Goal: Task Accomplishment & Management: Use online tool/utility

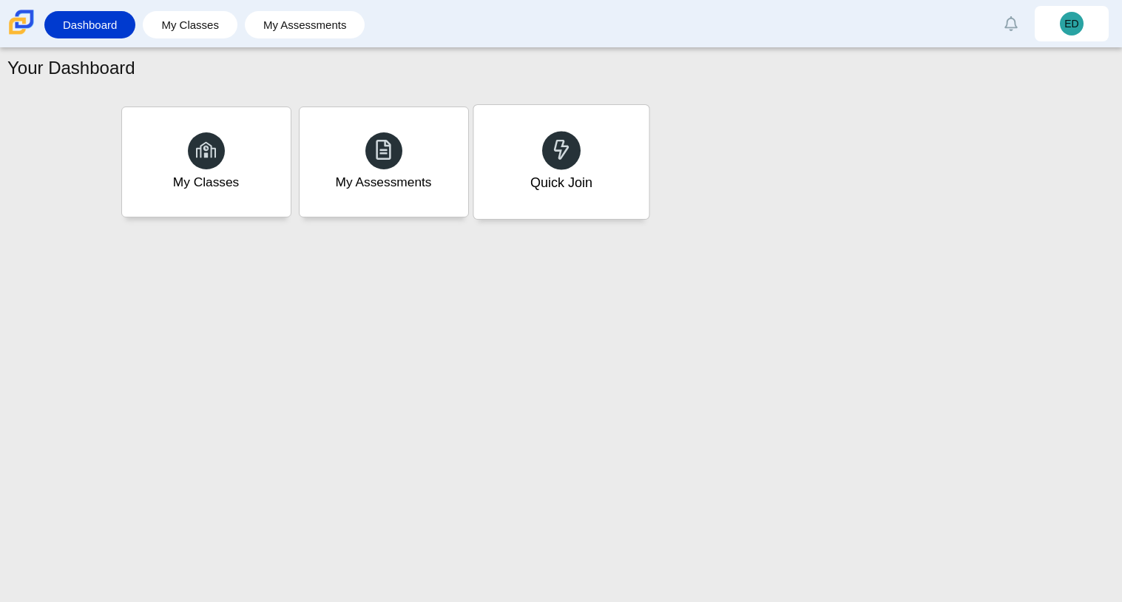
click at [554, 165] on div at bounding box center [561, 150] width 38 height 38
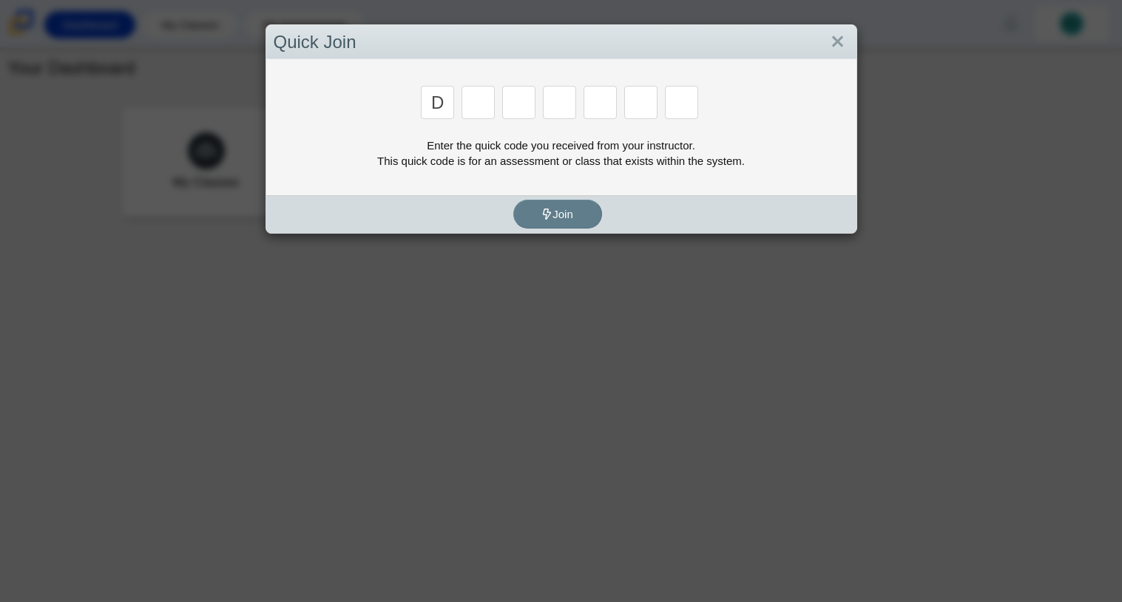
type input "D"
type input "a"
type input "w"
type input "n"
type input "a"
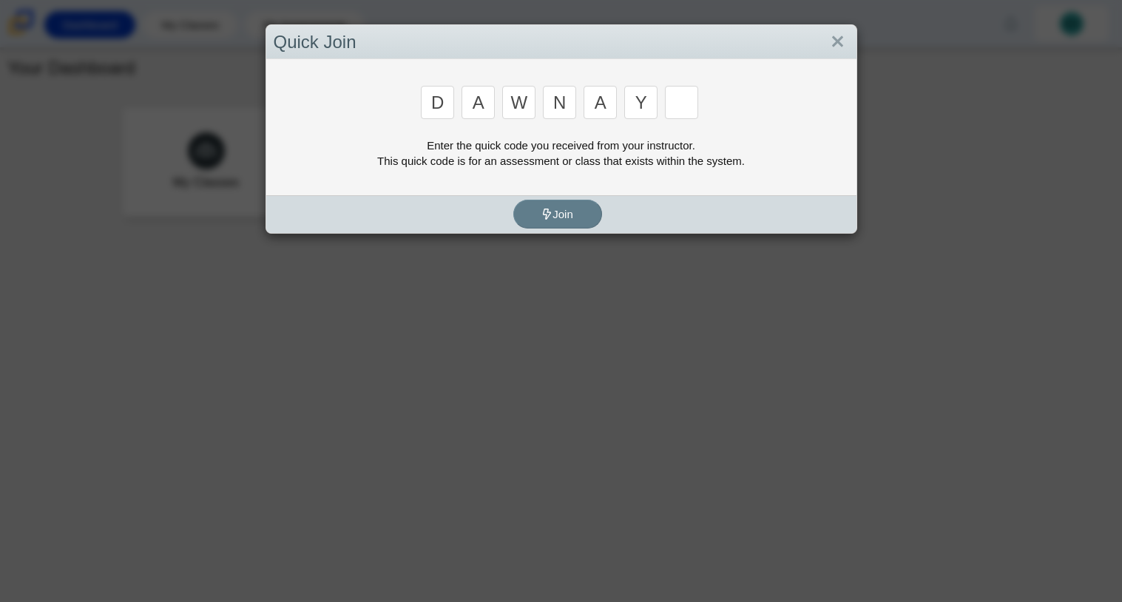
type input "y"
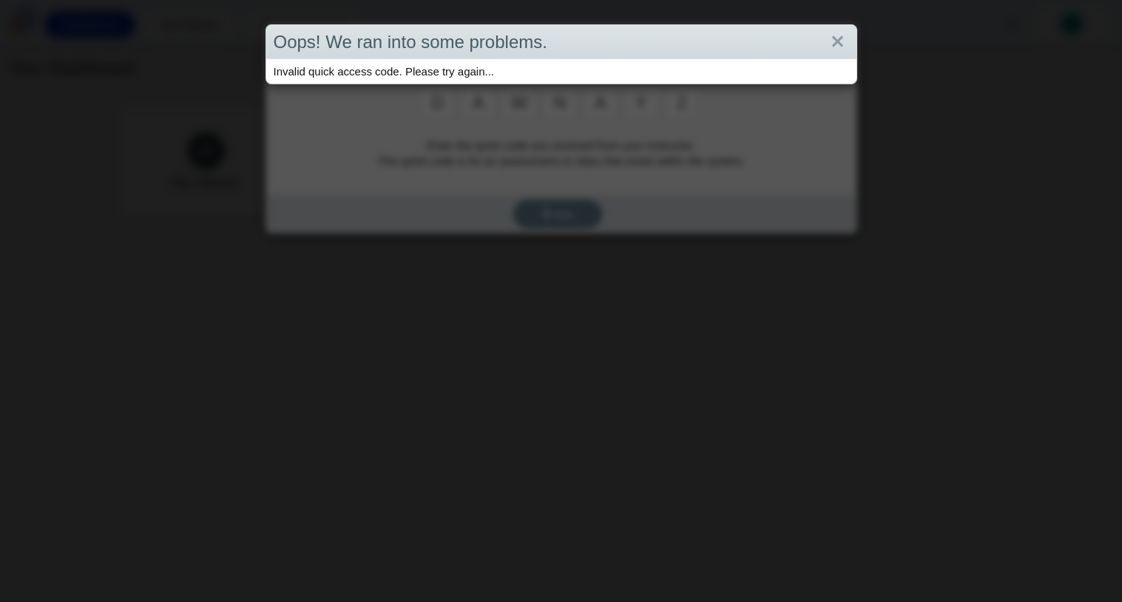
type input "2"
click at [644, 129] on div "Oops! We ran into some problems. Invalid quick access code. Please try again..." at bounding box center [561, 301] width 1122 height 602
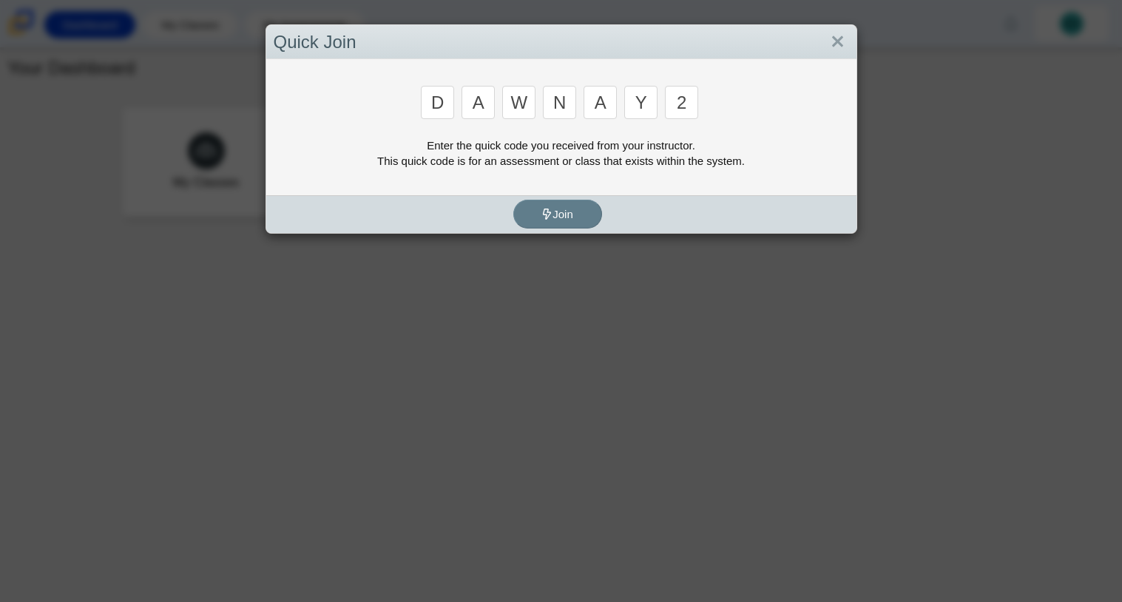
click at [673, 111] on input "2" at bounding box center [681, 102] width 33 height 33
click at [681, 114] on input "2" at bounding box center [681, 102] width 33 height 33
type input "3"
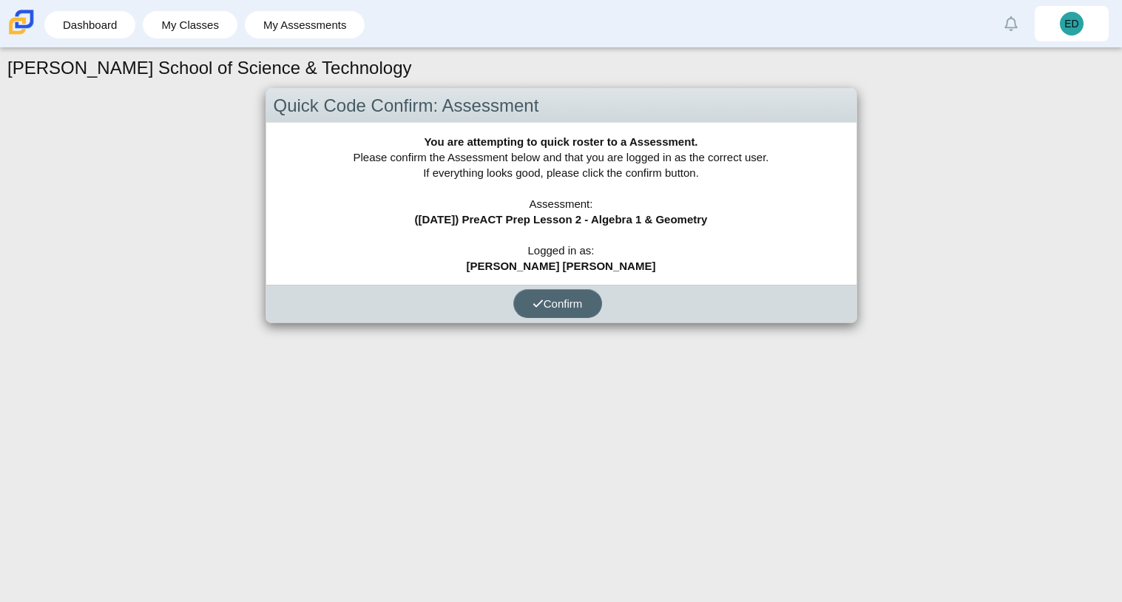
click at [572, 308] on span "Confirm" at bounding box center [557, 303] width 50 height 13
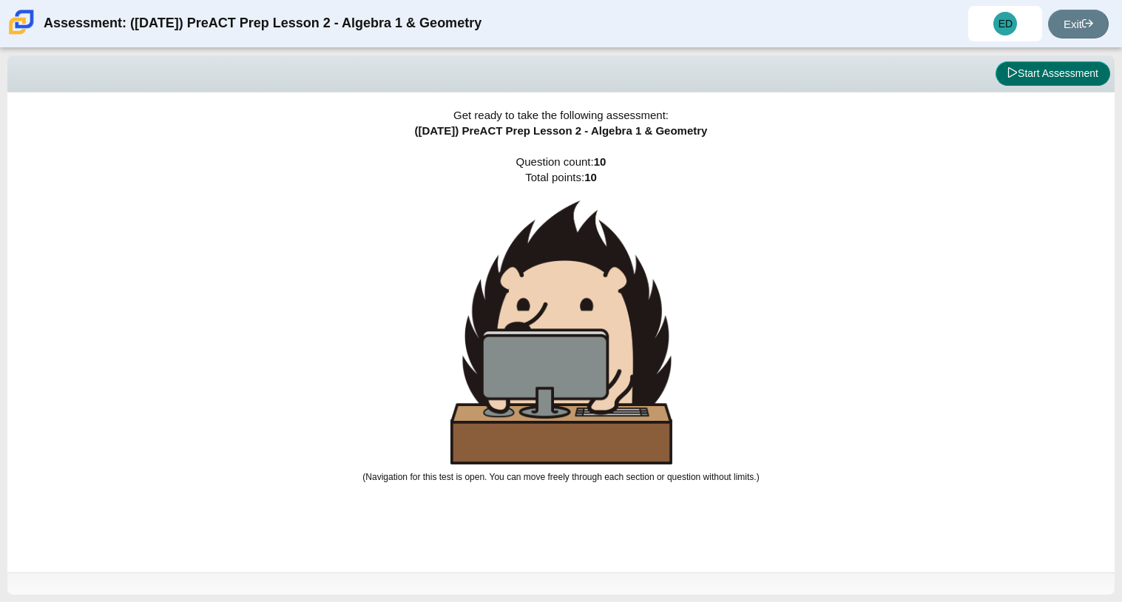
click at [1049, 64] on button "Start Assessment" at bounding box center [1052, 73] width 115 height 25
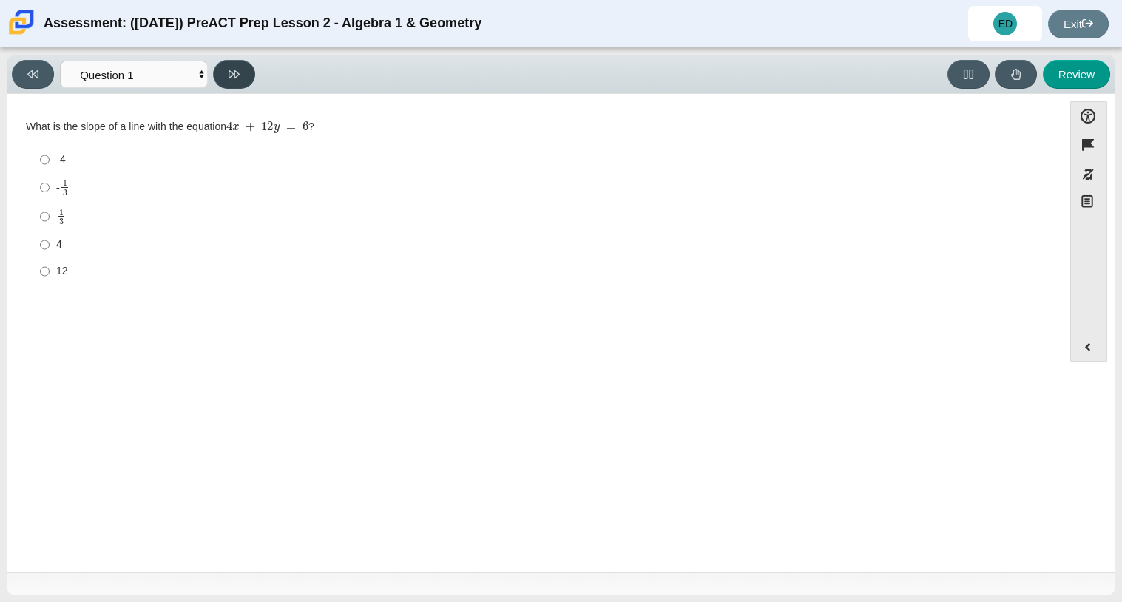
click at [230, 73] on icon at bounding box center [234, 74] width 11 height 11
click at [237, 80] on button at bounding box center [234, 74] width 42 height 29
click at [237, 77] on icon at bounding box center [234, 74] width 11 height 11
click at [237, 80] on button at bounding box center [234, 74] width 42 height 29
click at [234, 64] on button at bounding box center [234, 74] width 42 height 29
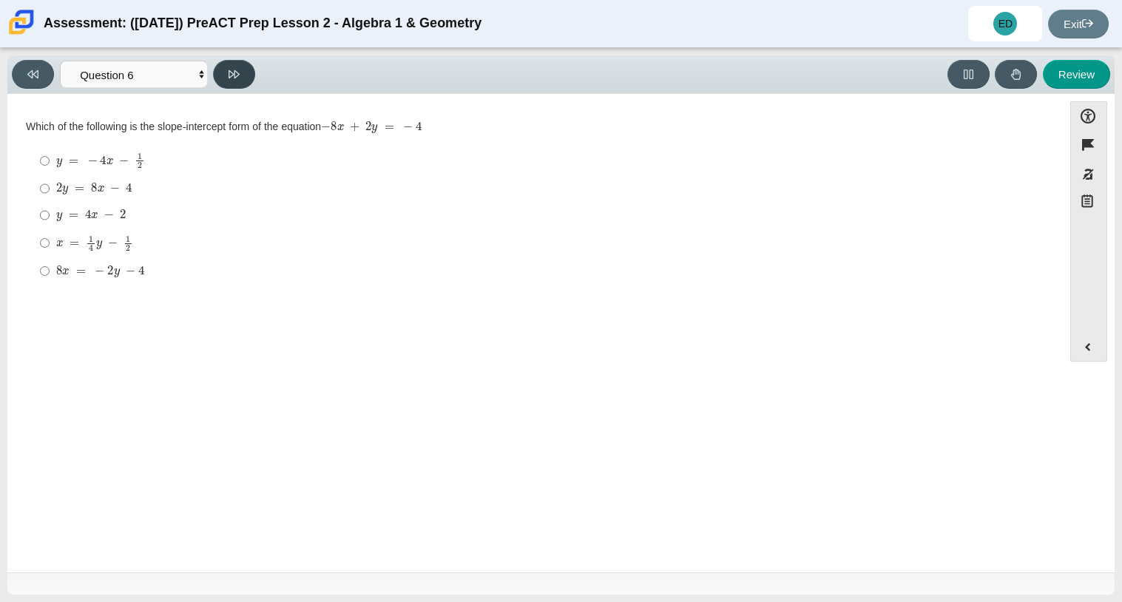
click at [234, 64] on button at bounding box center [234, 74] width 42 height 29
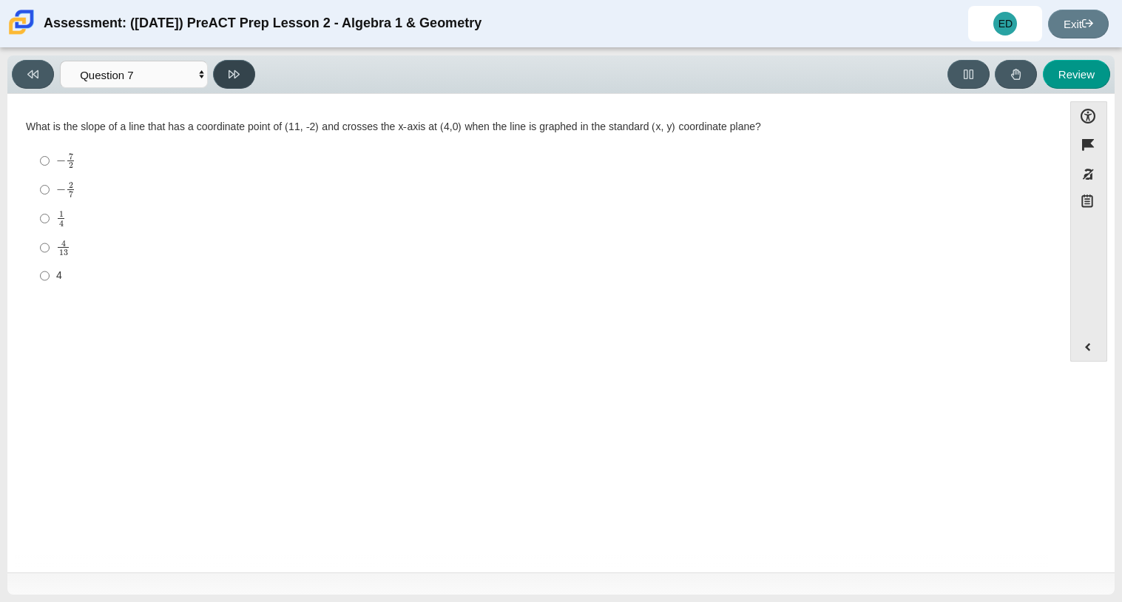
click at [234, 64] on button at bounding box center [234, 74] width 42 height 29
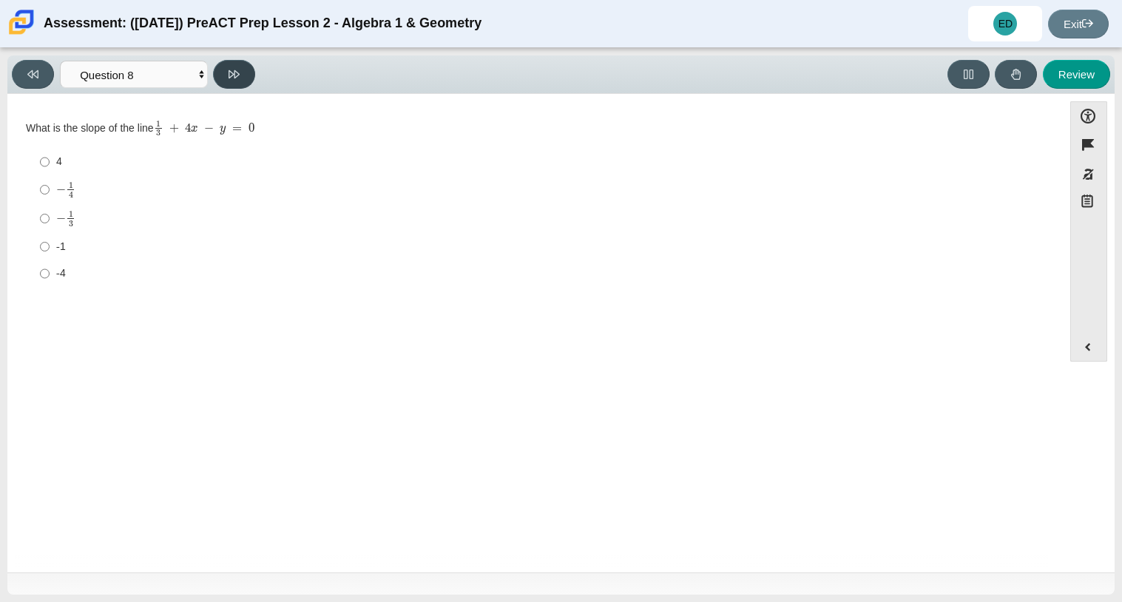
click at [234, 62] on button at bounding box center [234, 74] width 42 height 29
click at [233, 65] on button at bounding box center [234, 74] width 42 height 29
click at [71, 103] on div "Question What is the slope of a line with the equation 4 x + 12 y = 6 ? Respons…" at bounding box center [535, 333] width 1041 height 465
click at [42, 85] on button at bounding box center [33, 74] width 42 height 29
select select "89427bb7-e313-4f00-988f-8b8255897029"
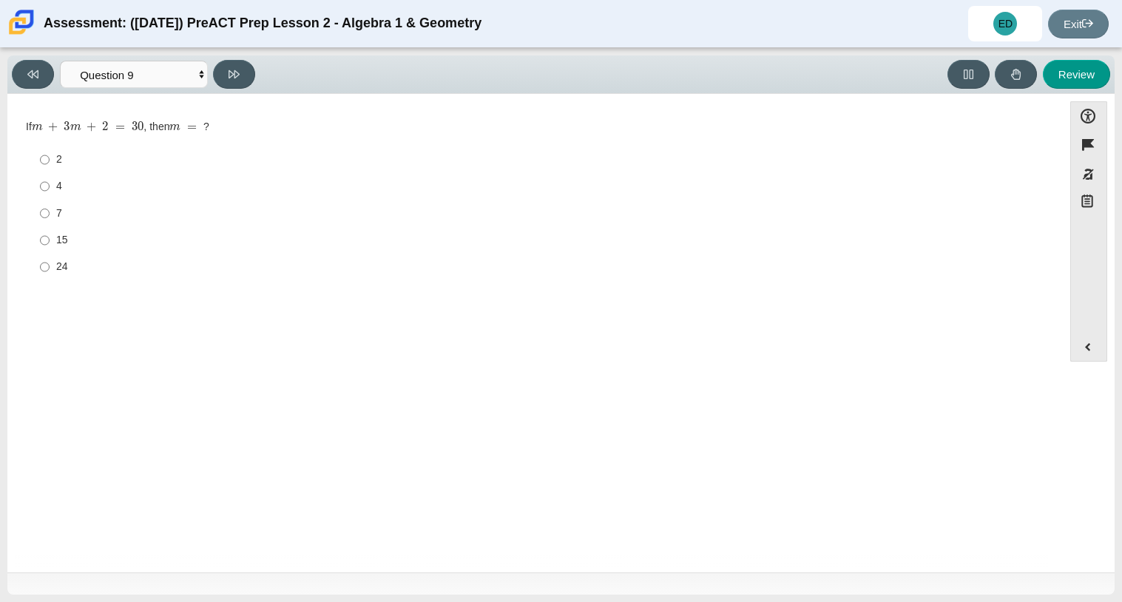
click at [61, 214] on div "7" at bounding box center [546, 213] width 981 height 15
click at [50, 214] on input "7 7" at bounding box center [45, 213] width 10 height 27
radio input "true"
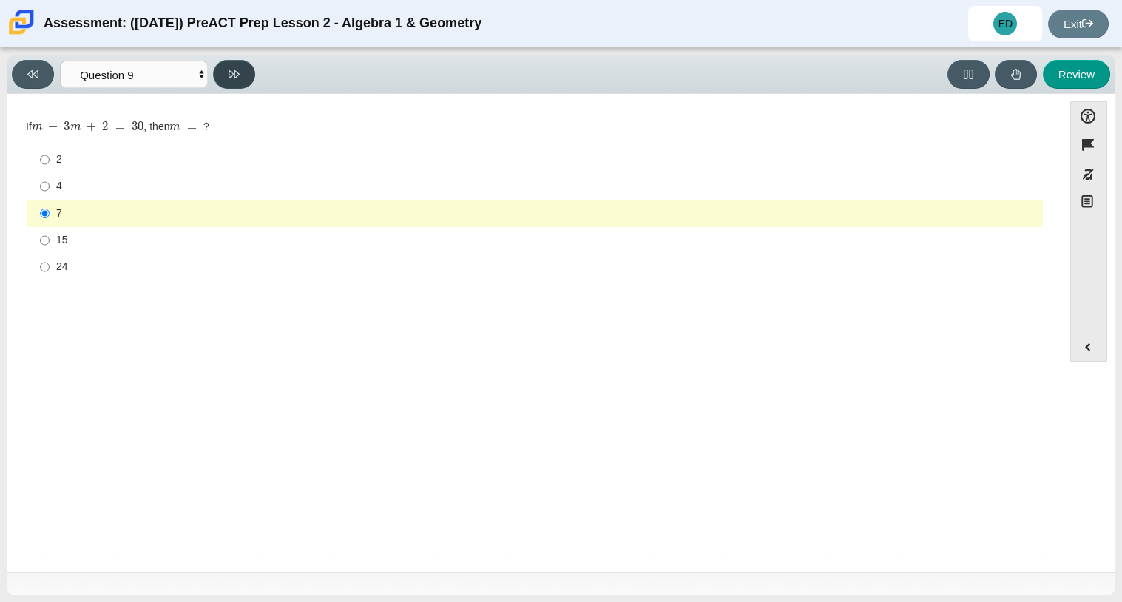
click at [227, 64] on button at bounding box center [234, 74] width 42 height 29
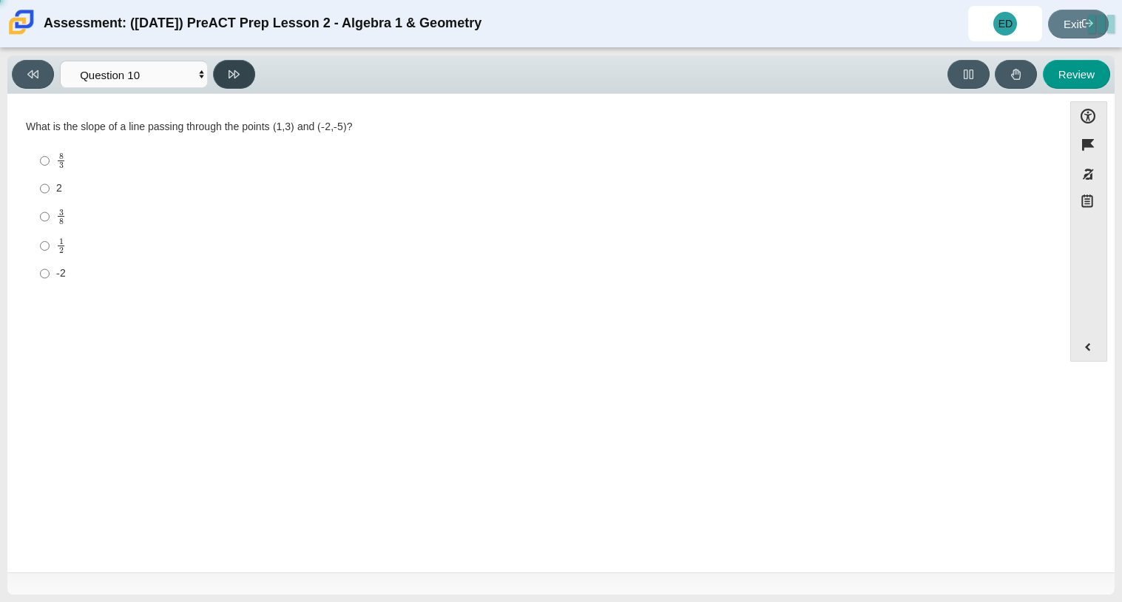
click at [229, 69] on icon at bounding box center [234, 74] width 11 height 11
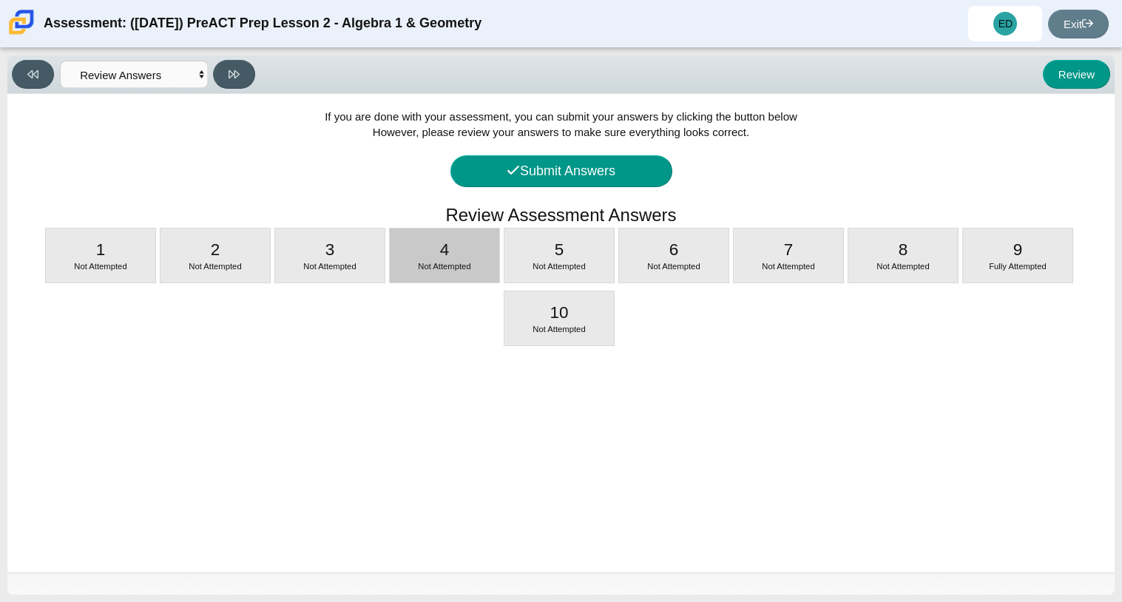
click at [488, 243] on div "4 Not Attempted" at bounding box center [444, 256] width 109 height 54
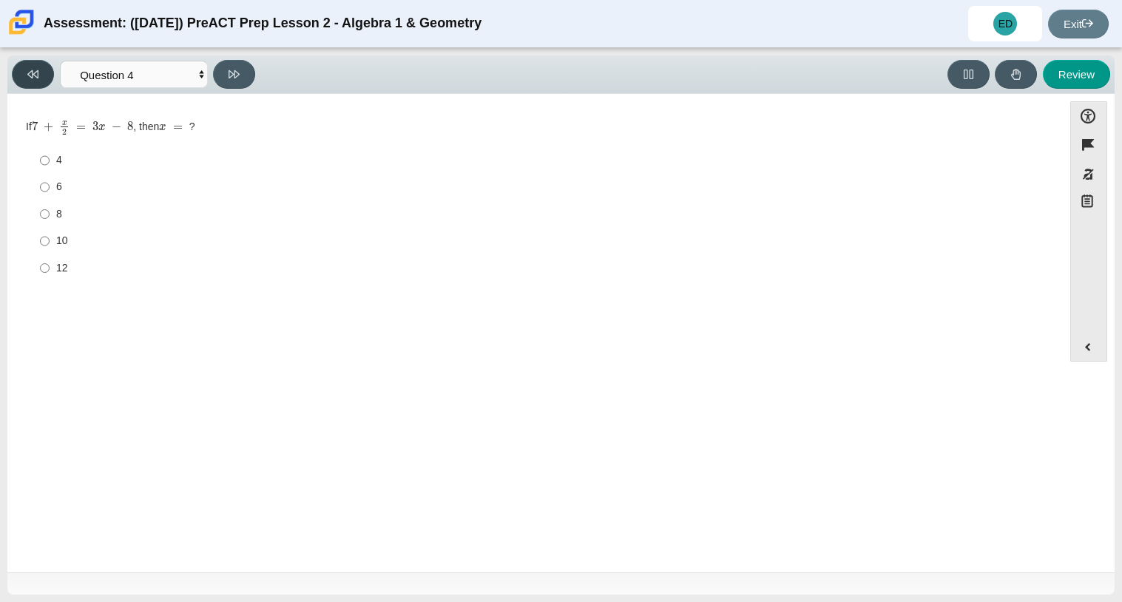
click at [23, 64] on button at bounding box center [33, 74] width 42 height 29
select select "97f4f5fa-a52e-4fed-af51-565bfcdf47cb"
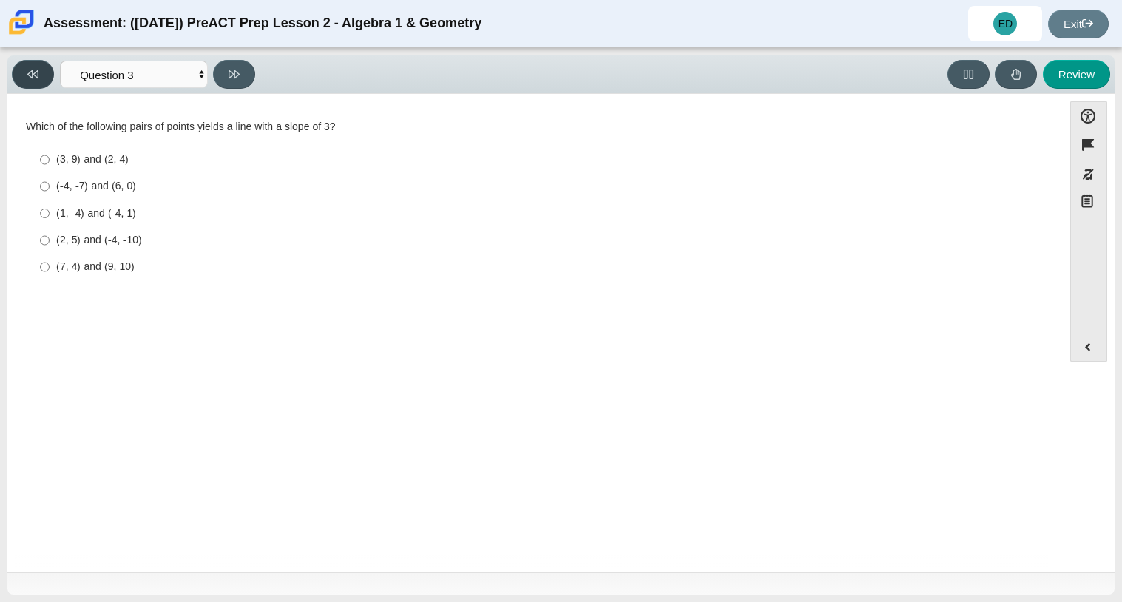
drag, startPoint x: 21, startPoint y: 81, endPoint x: 16, endPoint y: 135, distance: 54.9
click at [16, 135] on div "Viewing Question 3 of 10 in Pacing Mode Questions Question 1 Question 2 Questio…" at bounding box center [560, 324] width 1107 height 539
click at [64, 153] on div "(3, 9) and (2, 4)" at bounding box center [546, 159] width 981 height 15
click at [50, 153] on input "(3, 9) and (2, 4) (3, 9) and (2, 4)" at bounding box center [45, 159] width 10 height 27
radio input "true"
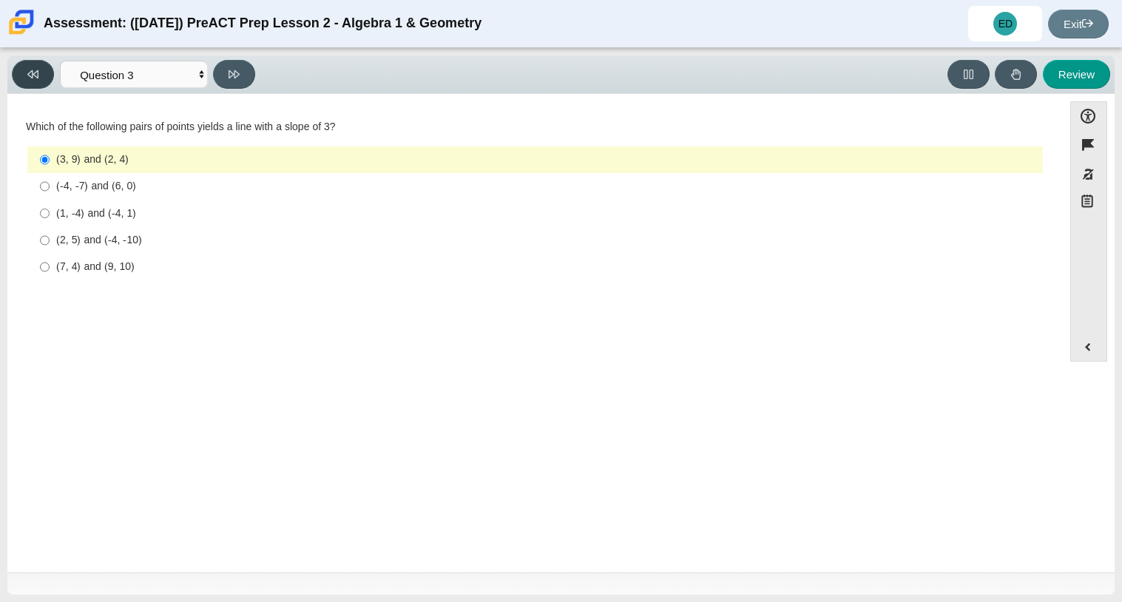
click at [50, 84] on button at bounding box center [33, 74] width 42 height 29
select select "ce81fe10-bf29-4b5e-8bd7-4f47f2fed4d8"
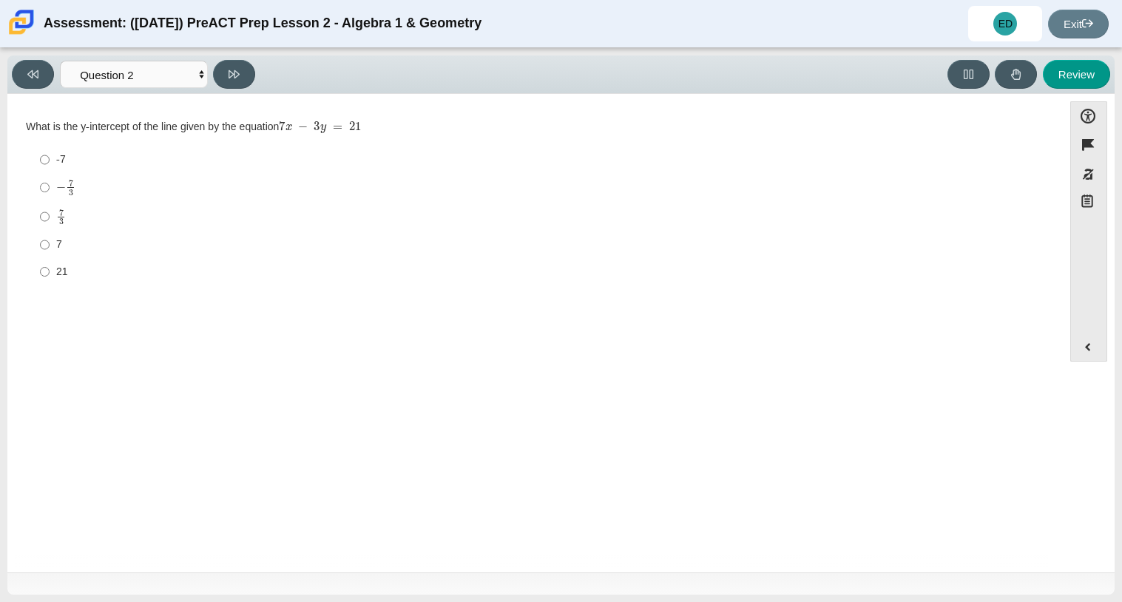
click at [59, 162] on div "-7" at bounding box center [546, 159] width 981 height 15
click at [50, 162] on input "-7 -7" at bounding box center [45, 159] width 10 height 27
radio input "true"
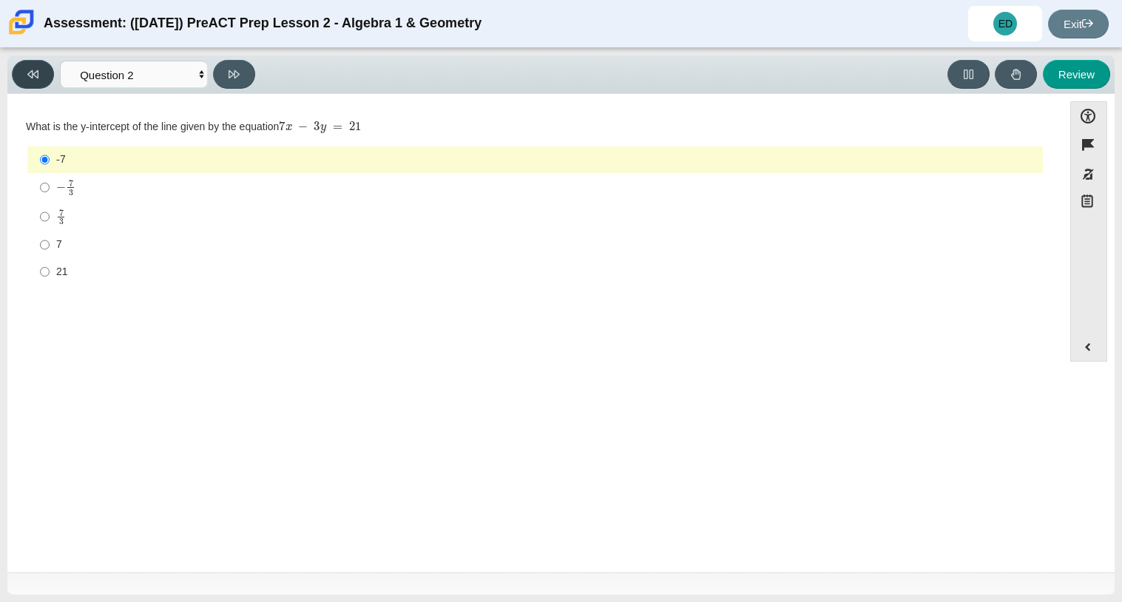
click at [53, 76] on button at bounding box center [33, 74] width 42 height 29
select select "210571de-36a6-4d8e-a361-ceff8ef801dc"
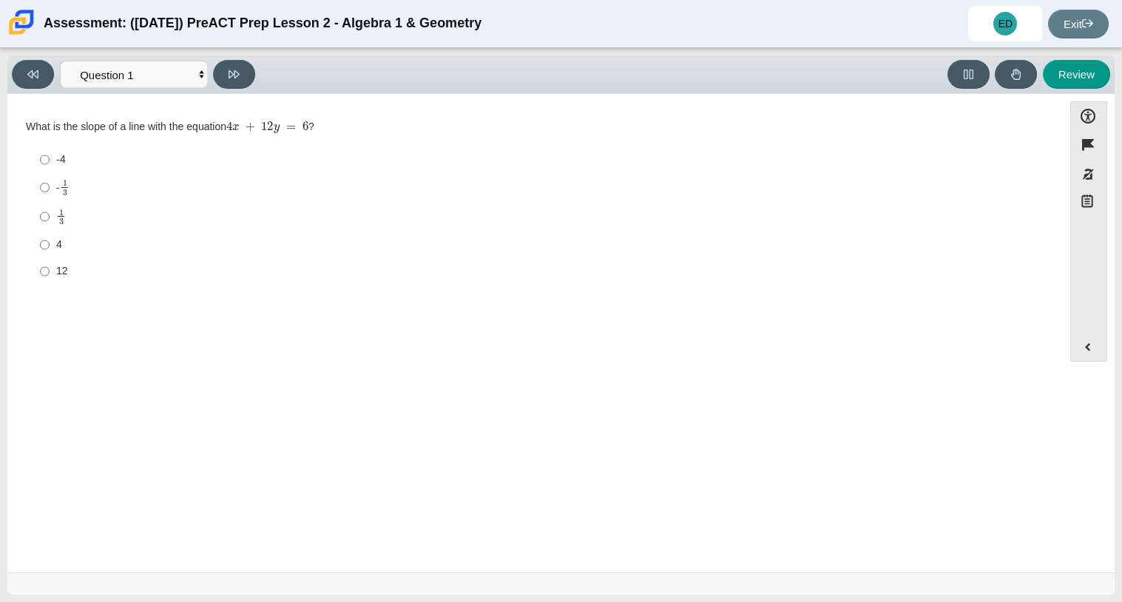
click at [125, 221] on div "1 3" at bounding box center [546, 217] width 981 height 17
click at [50, 221] on input "1 3 1 third" at bounding box center [45, 216] width 10 height 29
radio input "true"
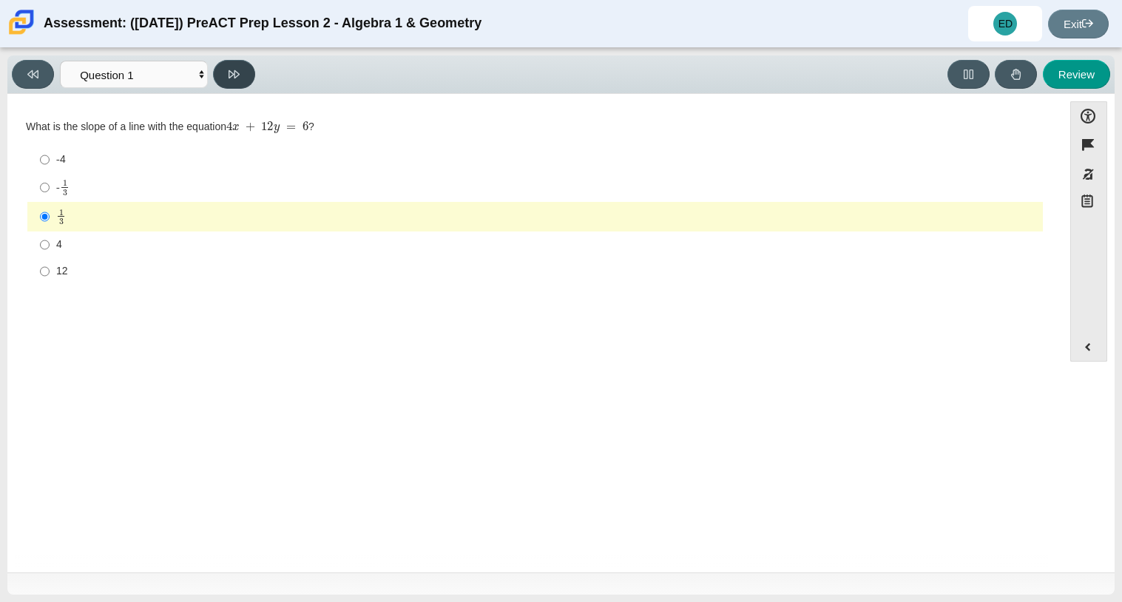
click at [234, 76] on icon at bounding box center [234, 74] width 11 height 11
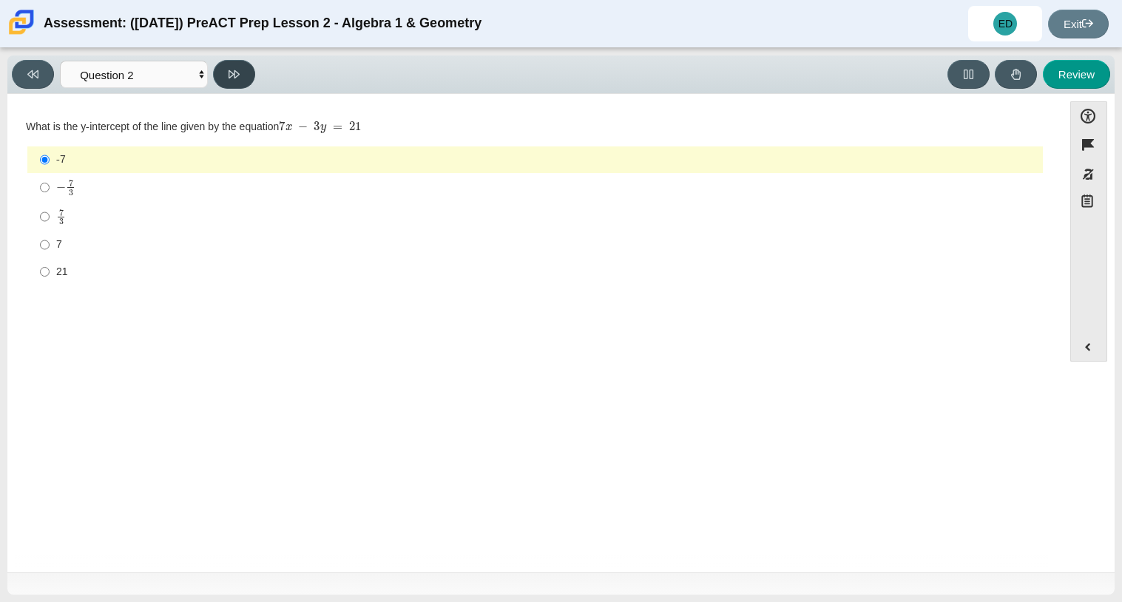
click at [238, 79] on button at bounding box center [234, 74] width 42 height 29
click at [229, 64] on button at bounding box center [234, 74] width 42 height 29
select select "489dcffd-4e6a-49cf-a9d6-ad1d4a911a4e"
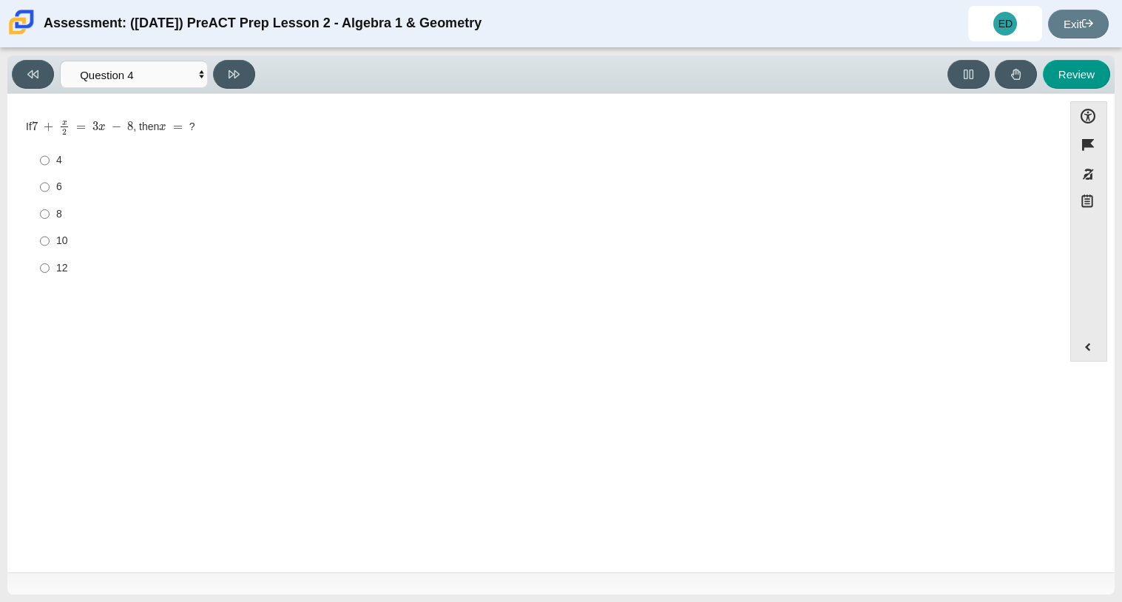
click at [163, 189] on div "6" at bounding box center [546, 187] width 981 height 15
click at [50, 189] on input "6 6" at bounding box center [45, 187] width 10 height 27
radio input "true"
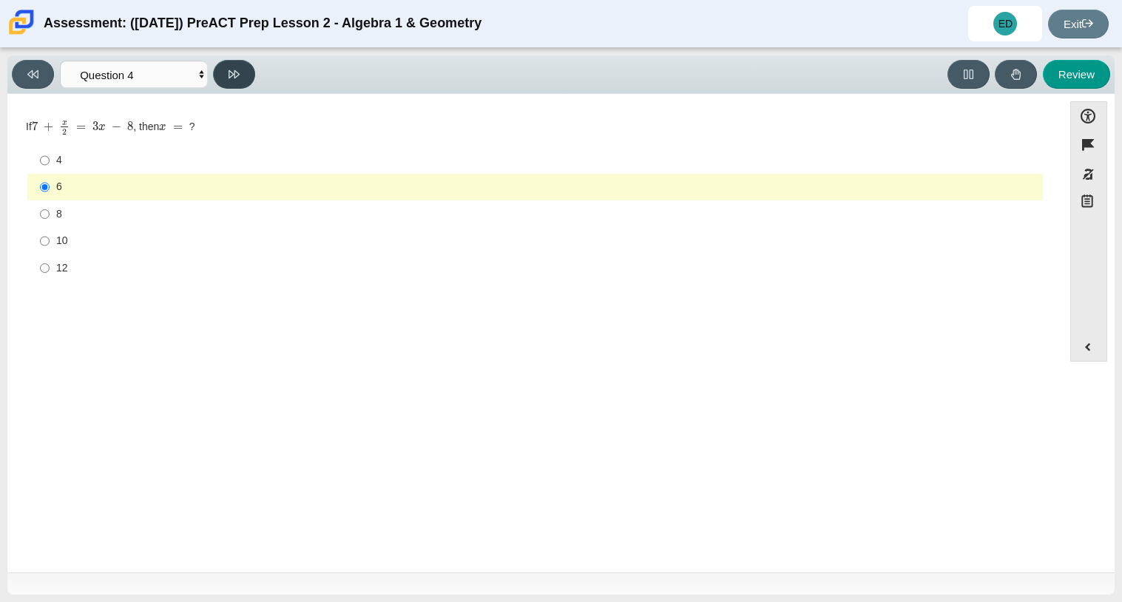
click at [226, 79] on button at bounding box center [234, 74] width 42 height 29
select select "96b71634-eacb-4f7e-8aef-411727d9bcba"
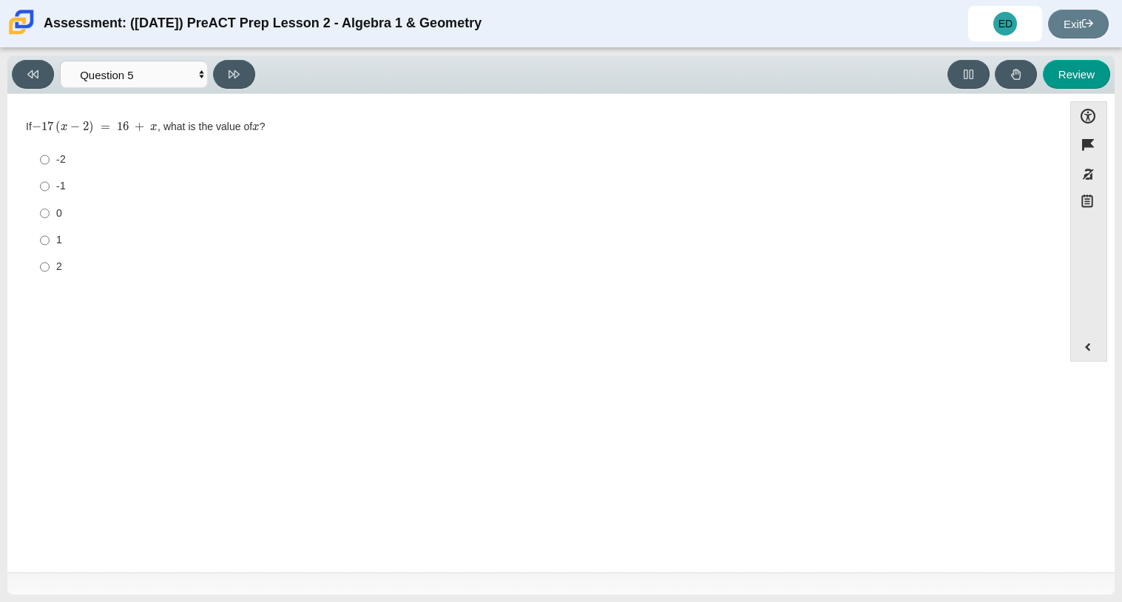
click at [146, 217] on div "0" at bounding box center [546, 213] width 981 height 15
click at [50, 217] on input "0 0" at bounding box center [45, 213] width 10 height 27
radio input "true"
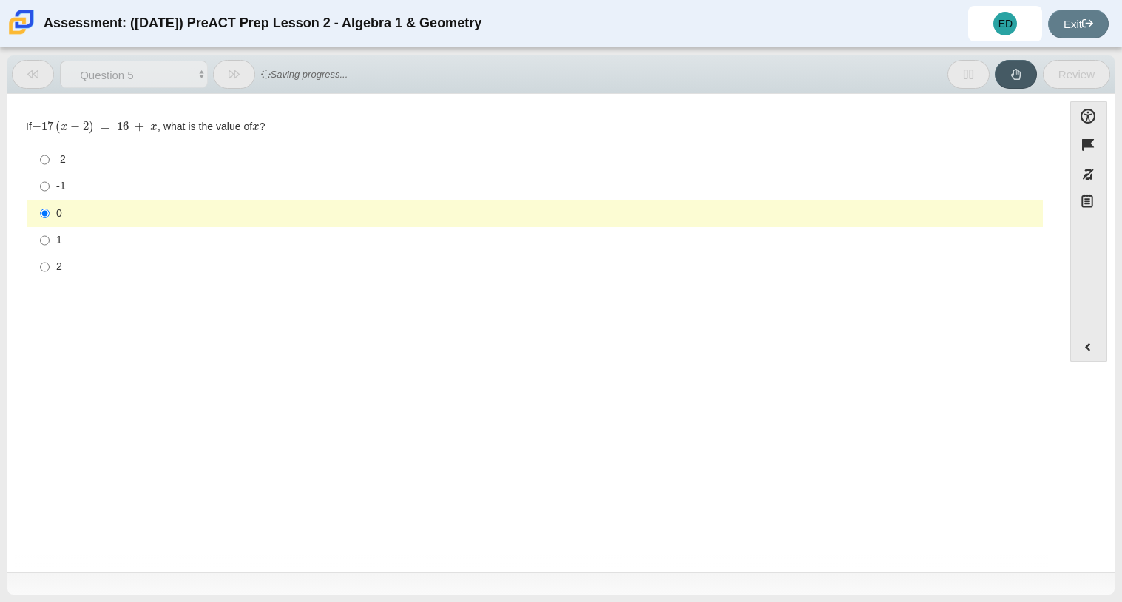
click at [179, 148] on label "-2 -2" at bounding box center [536, 159] width 1013 height 27
click at [50, 148] on input "-2 -2" at bounding box center [45, 159] width 10 height 27
radio input "true"
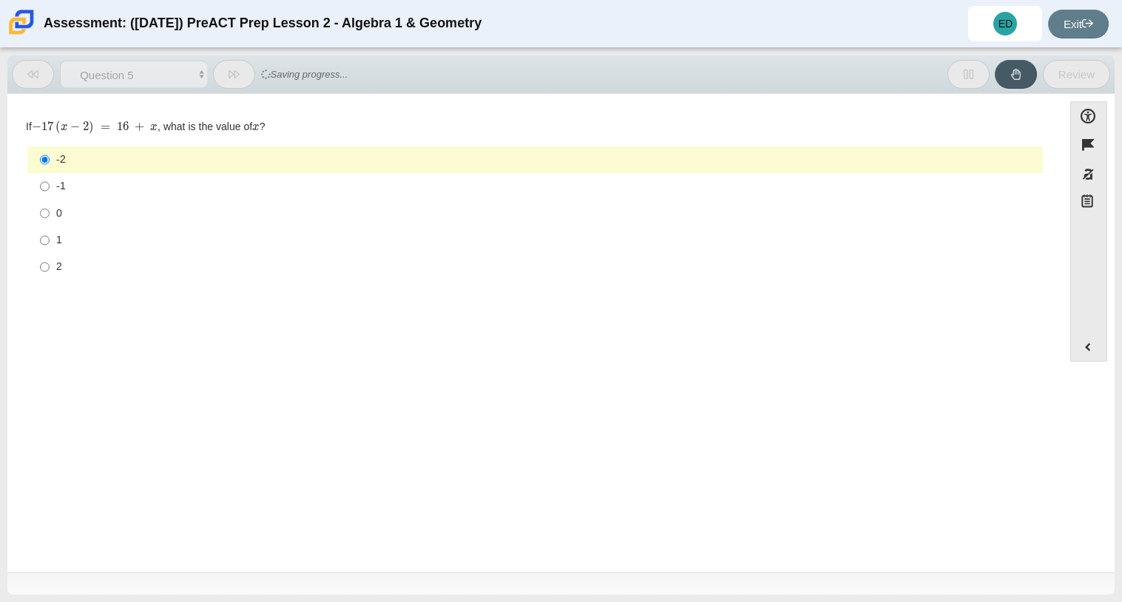
click at [243, 79] on button at bounding box center [234, 74] width 42 height 29
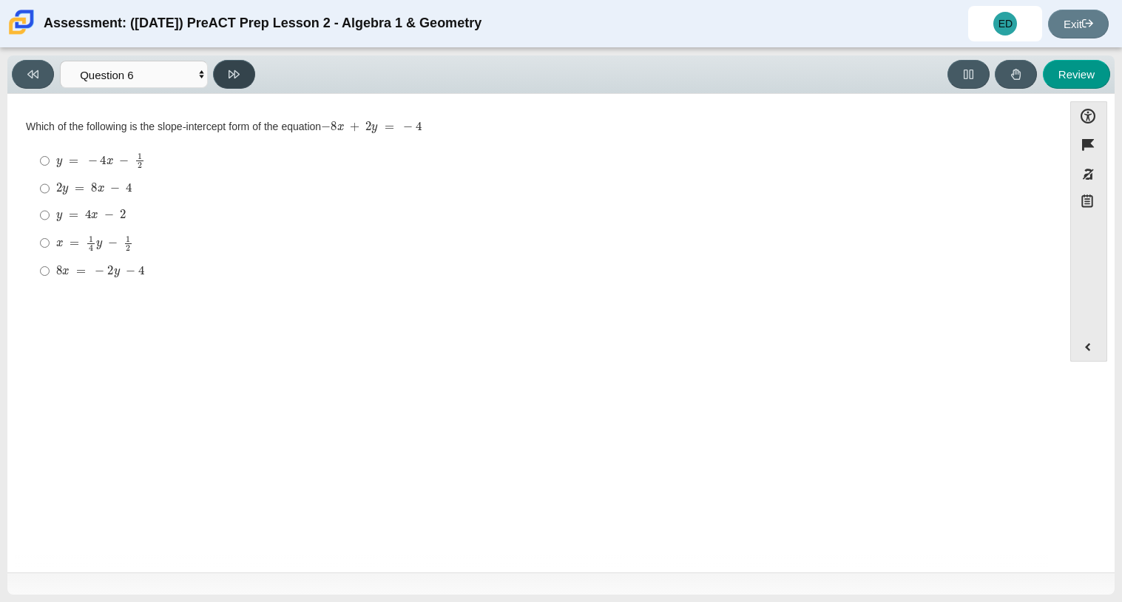
click at [243, 82] on button at bounding box center [234, 74] width 42 height 29
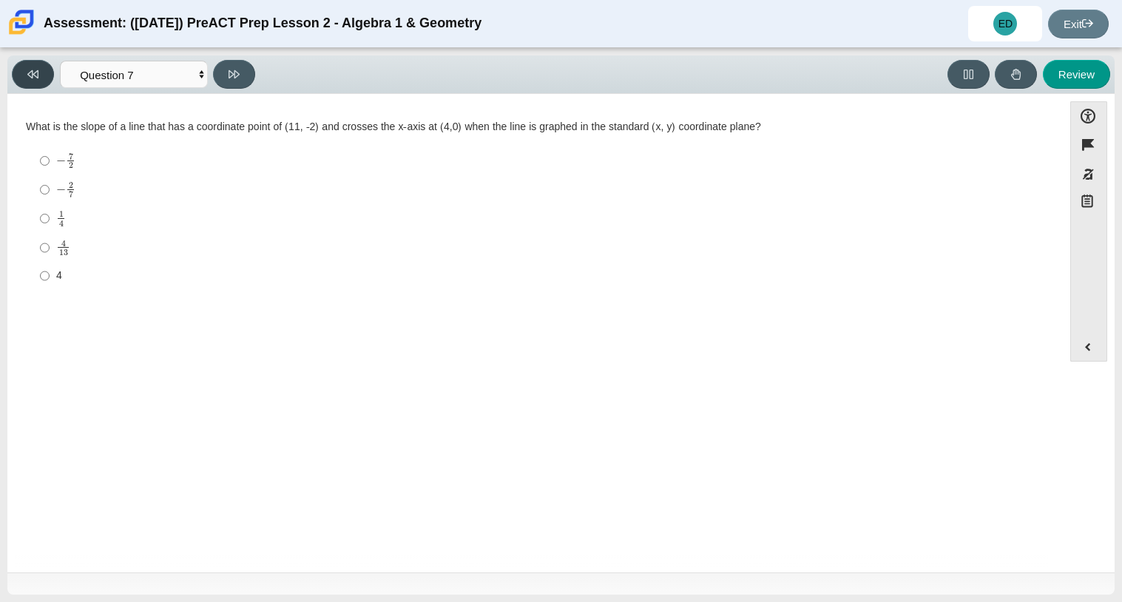
click at [13, 72] on button at bounding box center [33, 74] width 42 height 29
select select "bbf5d072-3e0b-44c4-9a12-6e7c9033f65b"
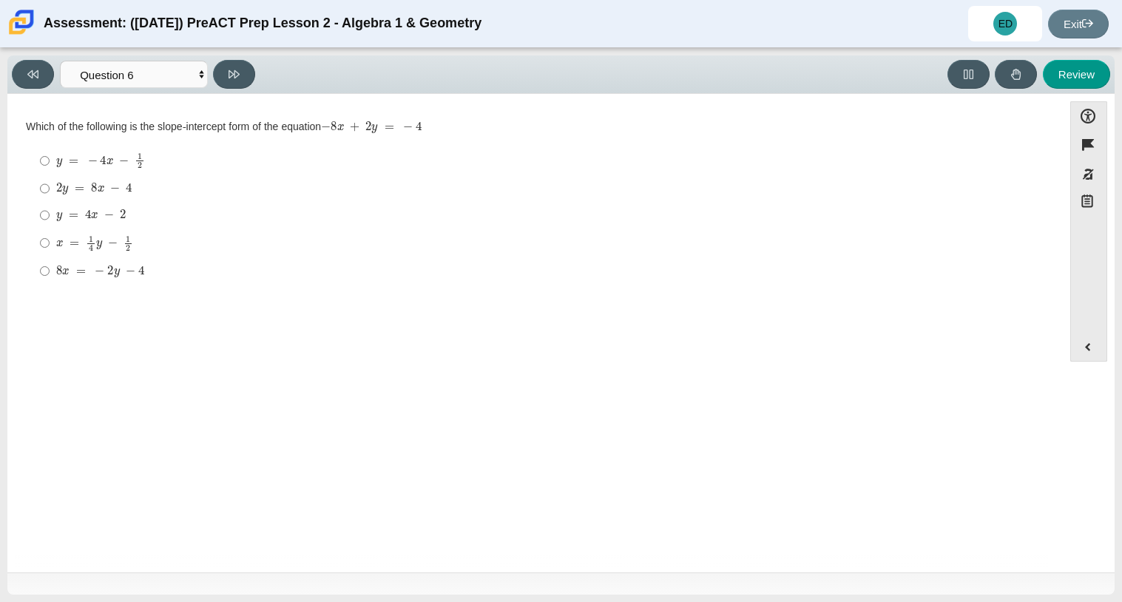
click at [62, 203] on mjx-container "y = 4 x − 2" at bounding box center [91, 214] width 70 height 28
click at [50, 203] on input "y = 4 x − 2 y = 4 x − 2" at bounding box center [45, 215] width 10 height 27
radio input "true"
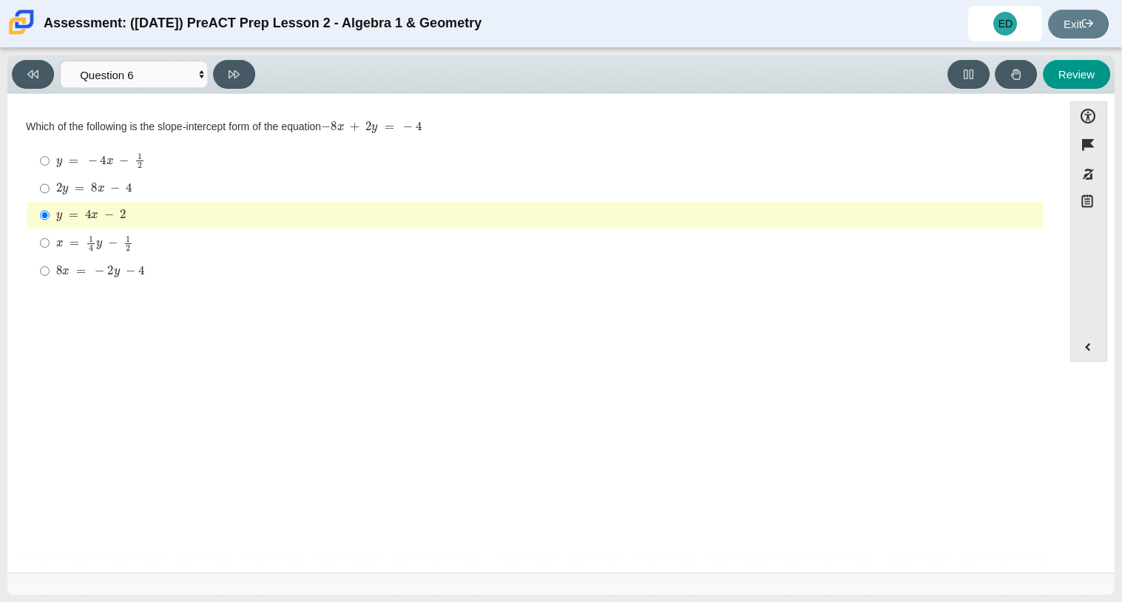
click at [215, 60] on div "Viewing Question 6 of 10 in Pacing Mode Questions Question 1 Question 2 Questio…" at bounding box center [136, 74] width 249 height 29
click at [222, 64] on button at bounding box center [234, 74] width 42 height 29
select select "14773eaf-2ca1-47ae-afe7-a624a56f34b3"
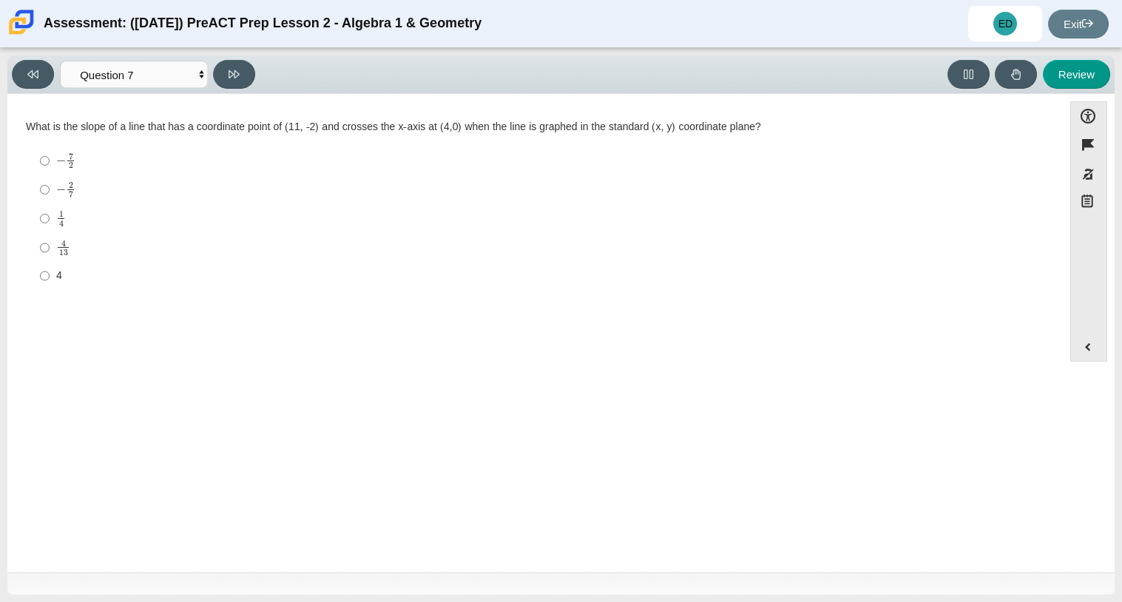
click at [110, 174] on label "− 7 2 negative 7 halves" at bounding box center [536, 160] width 1013 height 29
click at [50, 174] on input "− 7 2 negative 7 halves" at bounding box center [45, 160] width 10 height 29
radio input "true"
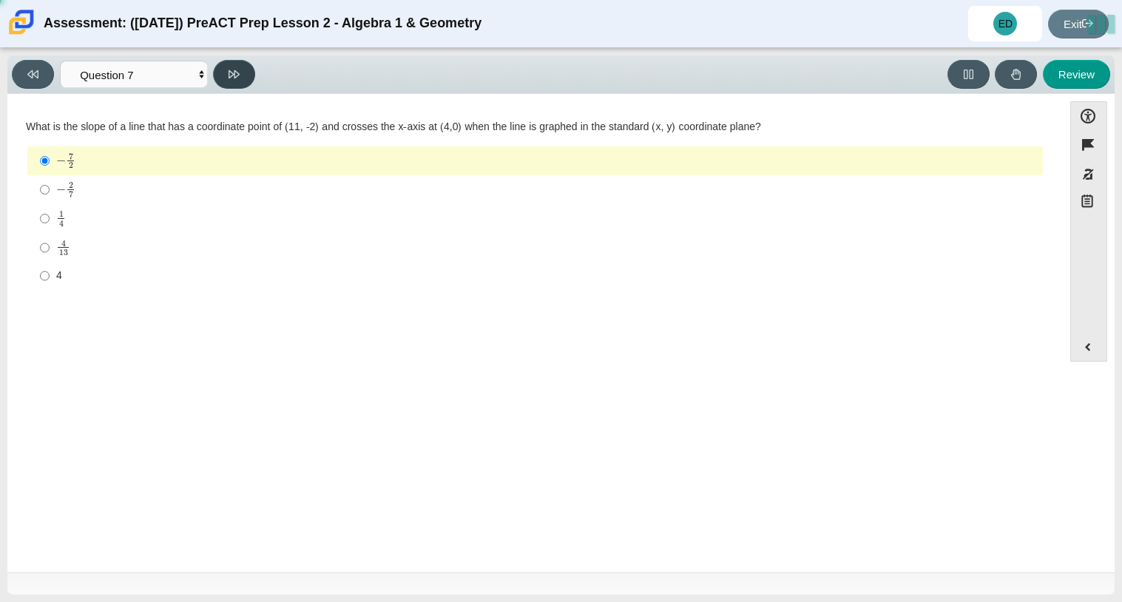
click at [242, 82] on button at bounding box center [234, 74] width 42 height 29
select select "ec95ace6-bebc-42b8-9428-40567494d4da"
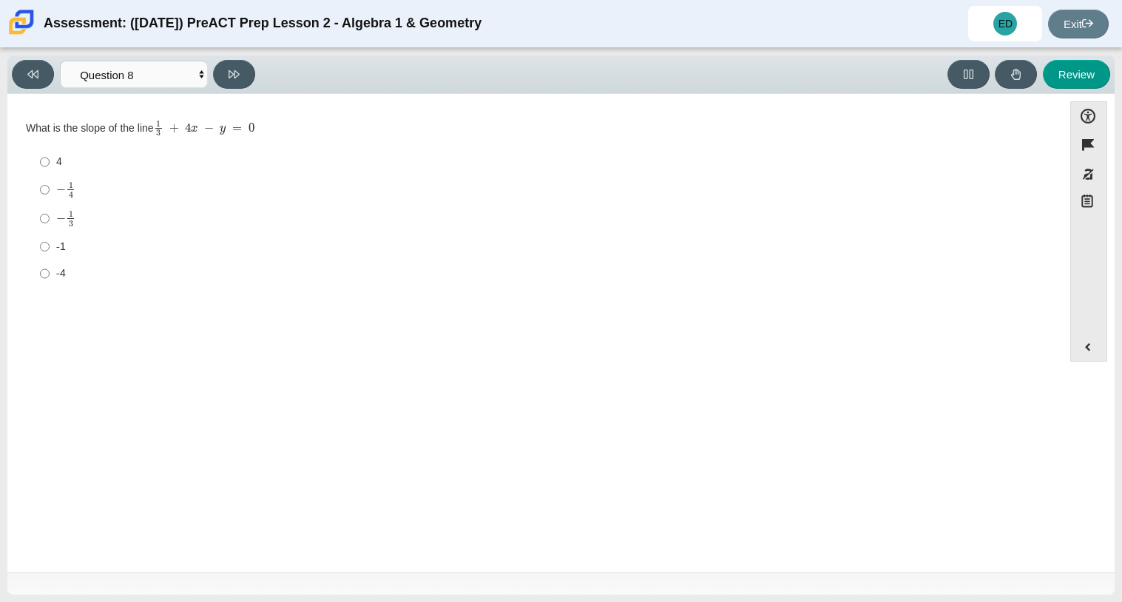
click at [32, 208] on label "− 1 3 negative 1 third" at bounding box center [536, 218] width 1013 height 29
click at [40, 208] on input "− 1 3 negative 1 third" at bounding box center [45, 218] width 10 height 29
radio input "true"
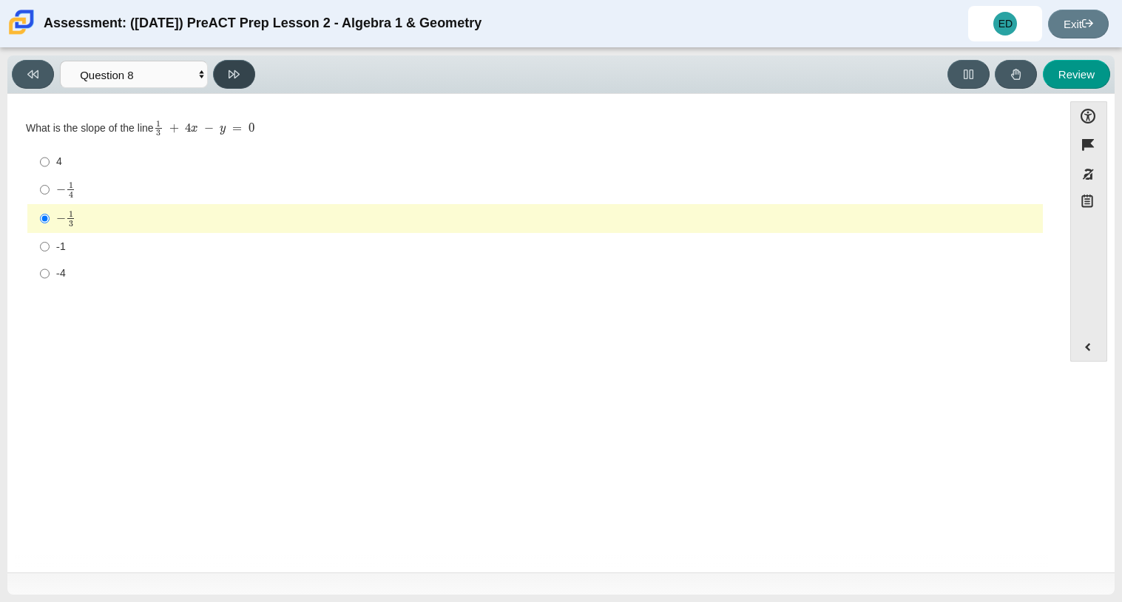
click at [229, 72] on icon at bounding box center [234, 74] width 11 height 11
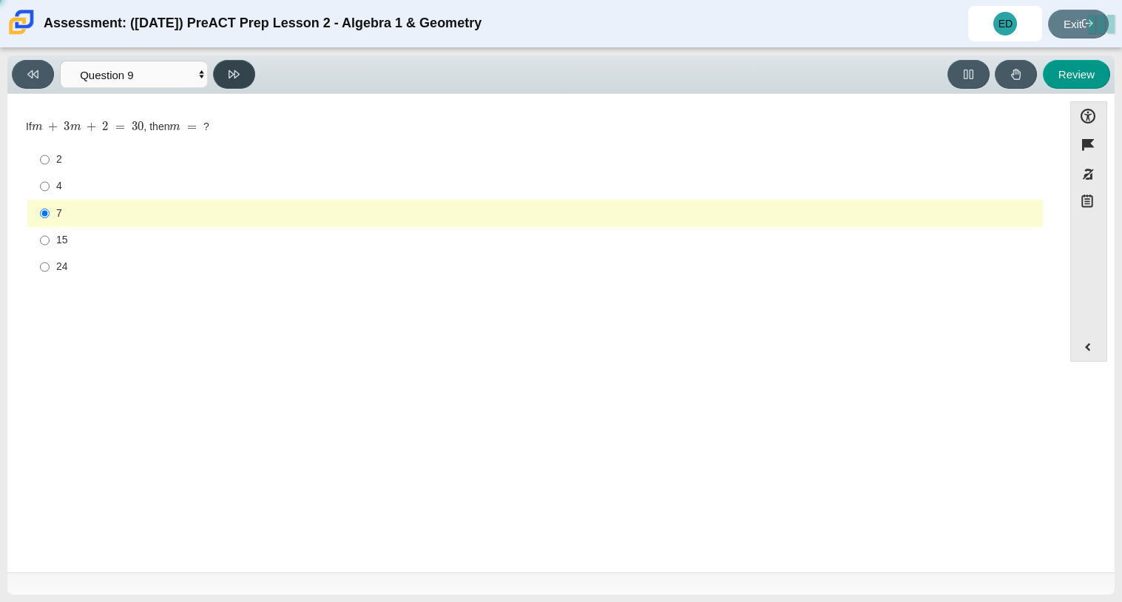
click at [223, 86] on button at bounding box center [234, 74] width 42 height 29
select select "ed62e223-81bd-4cbf-ab48-ab975844bd1f"
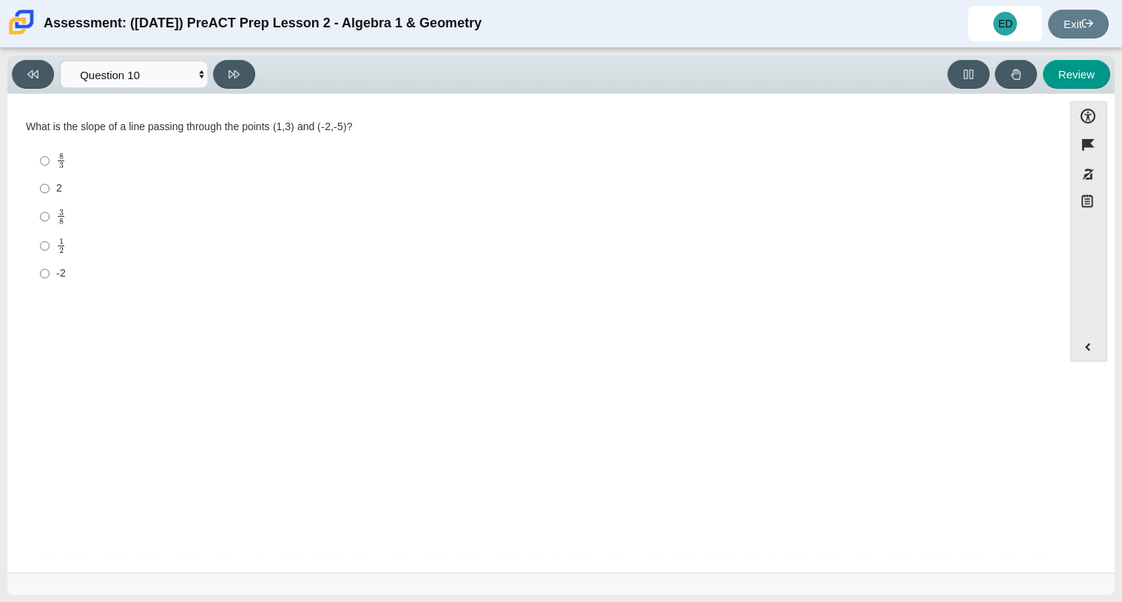
click at [105, 236] on label "1 2 1 half" at bounding box center [536, 245] width 1013 height 29
click at [50, 236] on input "1 2 1 half" at bounding box center [45, 245] width 10 height 29
radio input "true"
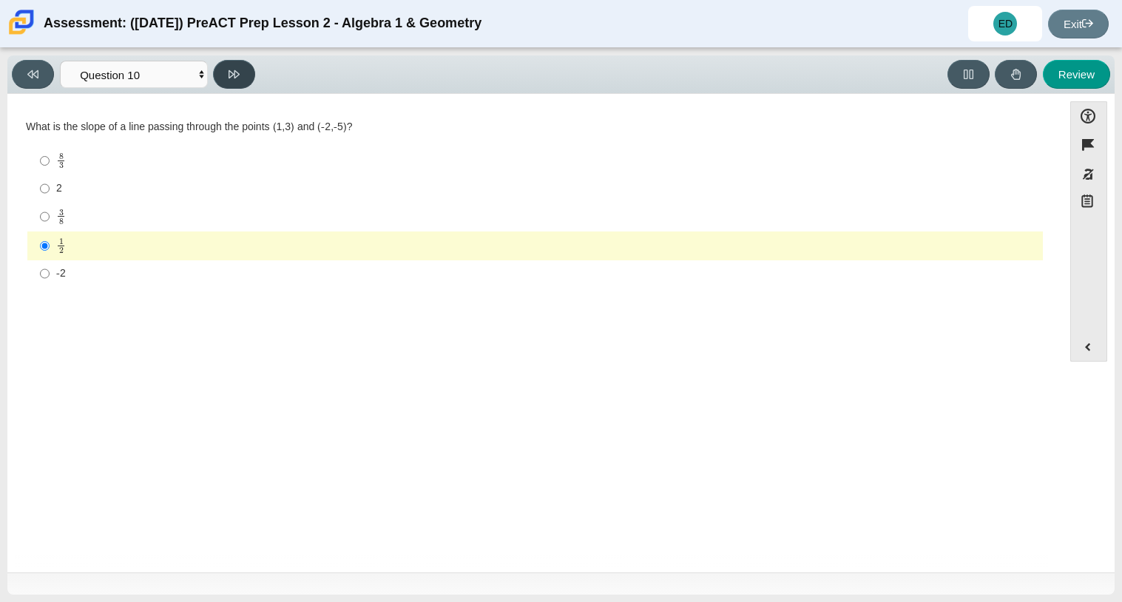
click at [225, 70] on button at bounding box center [234, 74] width 42 height 29
select select "review"
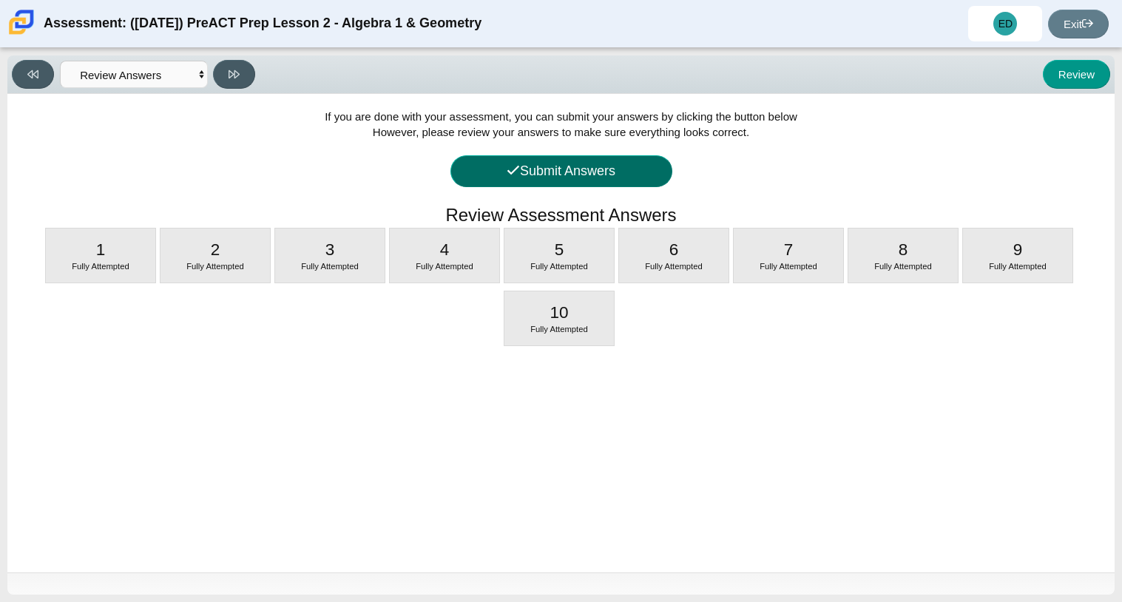
click at [468, 166] on button "Submit Answers" at bounding box center [561, 171] width 222 height 32
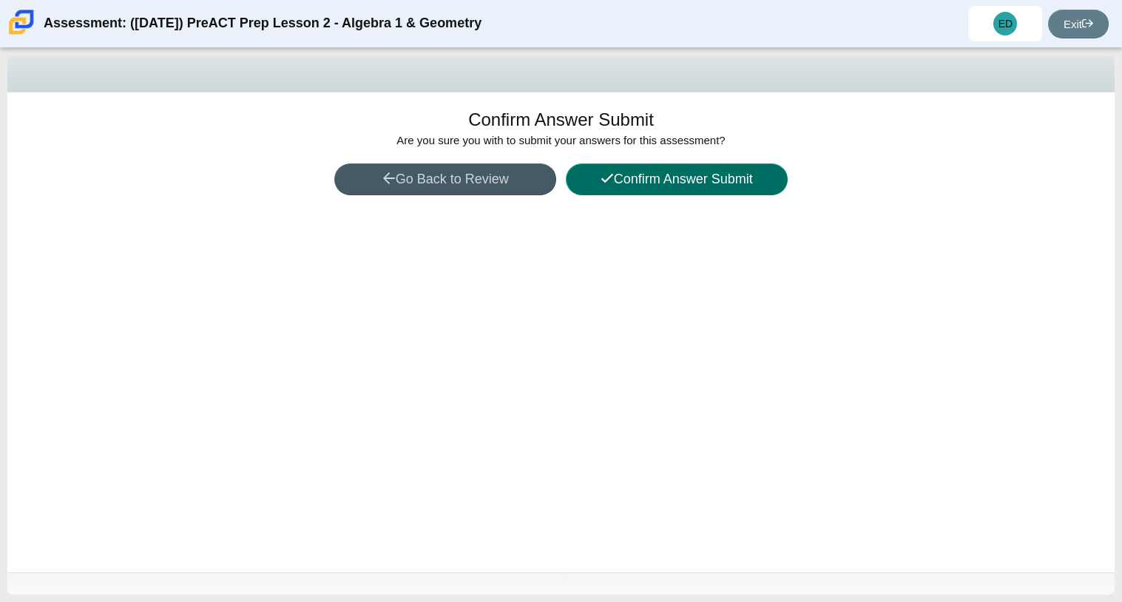
click at [611, 169] on button "Confirm Answer Submit" at bounding box center [677, 179] width 222 height 32
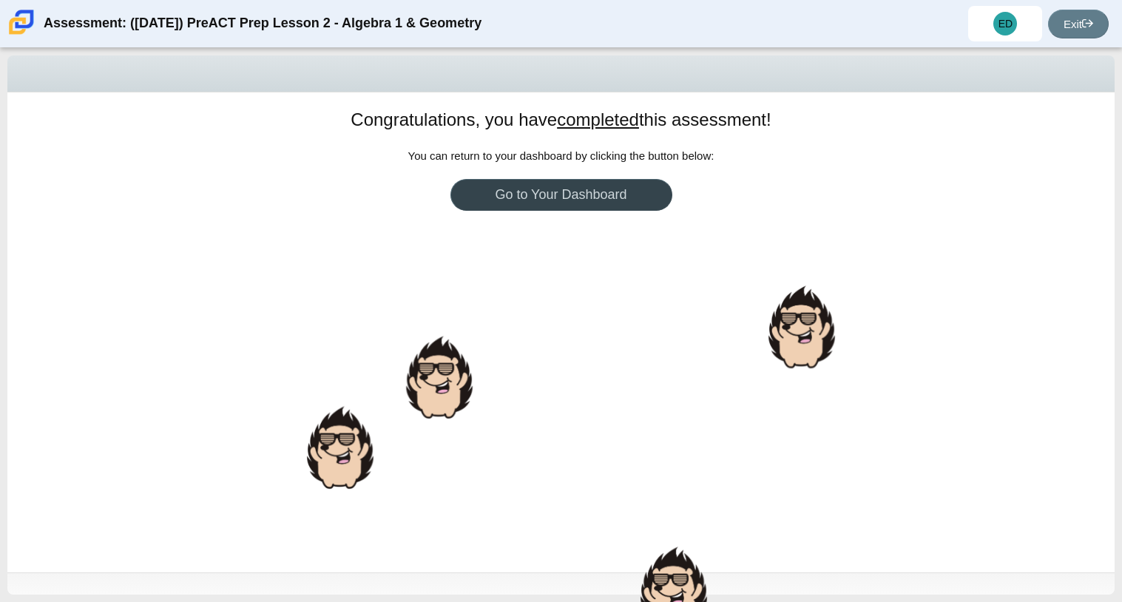
click at [580, 198] on link "Go to Your Dashboard" at bounding box center [561, 195] width 222 height 32
